Goal: Task Accomplishment & Management: Use online tool/utility

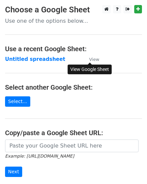
click at [97, 59] on small "View" at bounding box center [94, 59] width 10 height 5
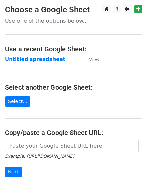
click at [19, 109] on main "Choose a Google Sheet Use one of the options below... Use a recent Google Sheet…" at bounding box center [73, 109] width 147 height 208
click at [23, 56] on strong "Untitled spreadsheet" at bounding box center [35, 59] width 60 height 6
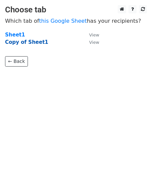
click at [26, 42] on strong "Copy of Sheet1" at bounding box center [26, 42] width 43 height 6
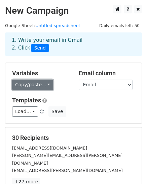
click at [23, 85] on link "Copy/paste..." at bounding box center [32, 85] width 41 height 10
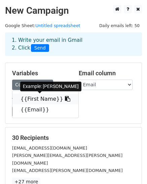
click at [30, 96] on link "{{First Name}}" at bounding box center [45, 99] width 66 height 11
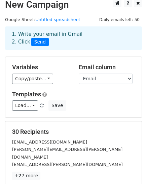
scroll to position [101, 0]
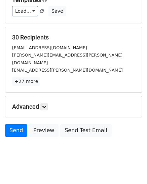
click at [45, 104] on div "Advanced Tracking Track Opens UTM Codes Track Clicks Filters Only include sprea…" at bounding box center [73, 107] width 136 height 21
click at [45, 103] on link at bounding box center [43, 106] width 7 height 7
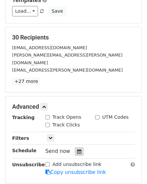
click at [74, 148] on div at bounding box center [78, 152] width 9 height 9
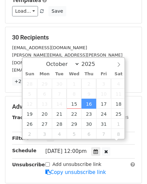
scroll to position [0, 0]
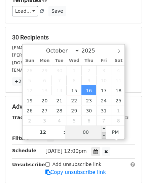
type input "2025-10-16 11:55"
type input "11"
type input "55"
click at [104, 135] on span at bounding box center [103, 135] width 5 height 7
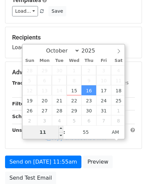
click at [54, 134] on input "11" at bounding box center [42, 132] width 41 height 13
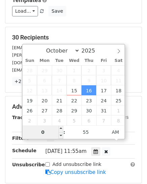
type input "07"
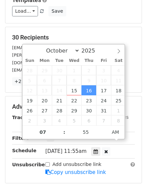
type input "2025-10-16 07:55"
click at [129, 151] on div "Tracking Track Opens UTM Codes Track Clicks Filters Only include spreadsheet ro…" at bounding box center [73, 145] width 122 height 63
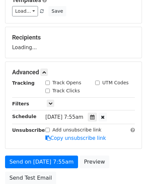
scroll to position [134, 0]
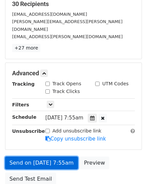
click at [49, 157] on link "Send on Oct 16 at 7:55am" at bounding box center [41, 163] width 73 height 13
